Goal: Task Accomplishment & Management: Manage account settings

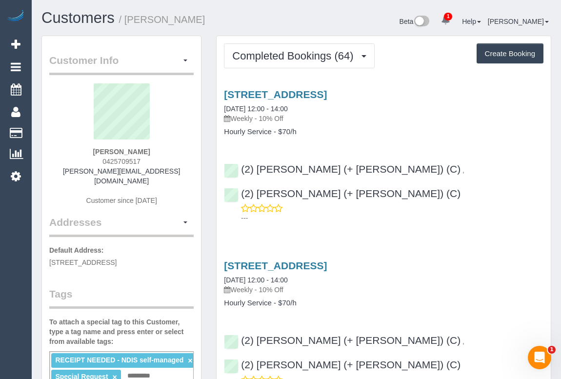
click at [492, 260] on div "[STREET_ADDRESS] [DATE] 12:00 - 14:00 Weekly - 10% Off" at bounding box center [384, 277] width 320 height 35
click at [410, 128] on h4 "Hourly Service - $70/h" at bounding box center [384, 132] width 320 height 8
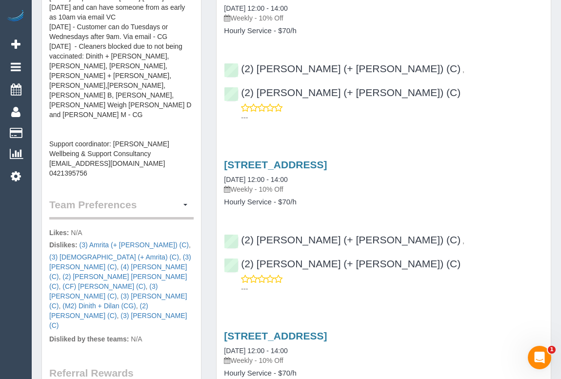
scroll to position [266, 0]
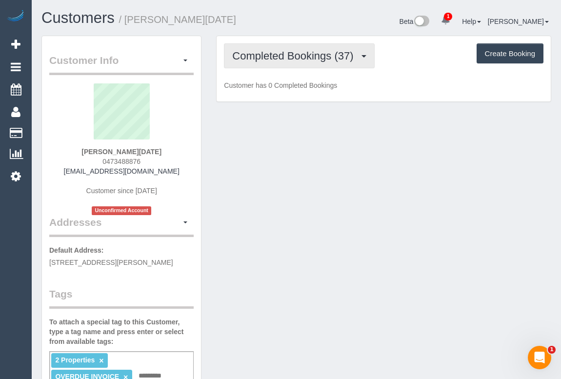
click at [285, 60] on span "Completed Bookings (37)" at bounding box center [295, 56] width 126 height 12
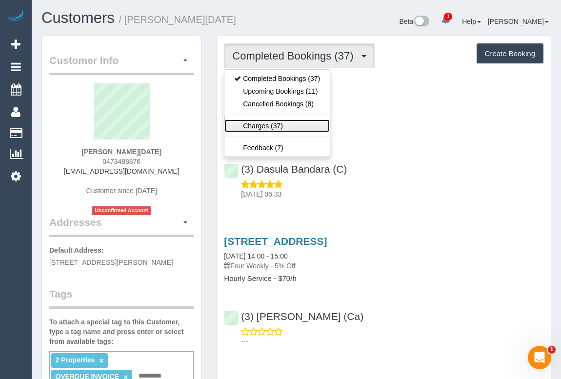
click at [257, 124] on link "Charges (37)" at bounding box center [277, 126] width 105 height 13
